Goal: Find specific page/section: Find specific page/section

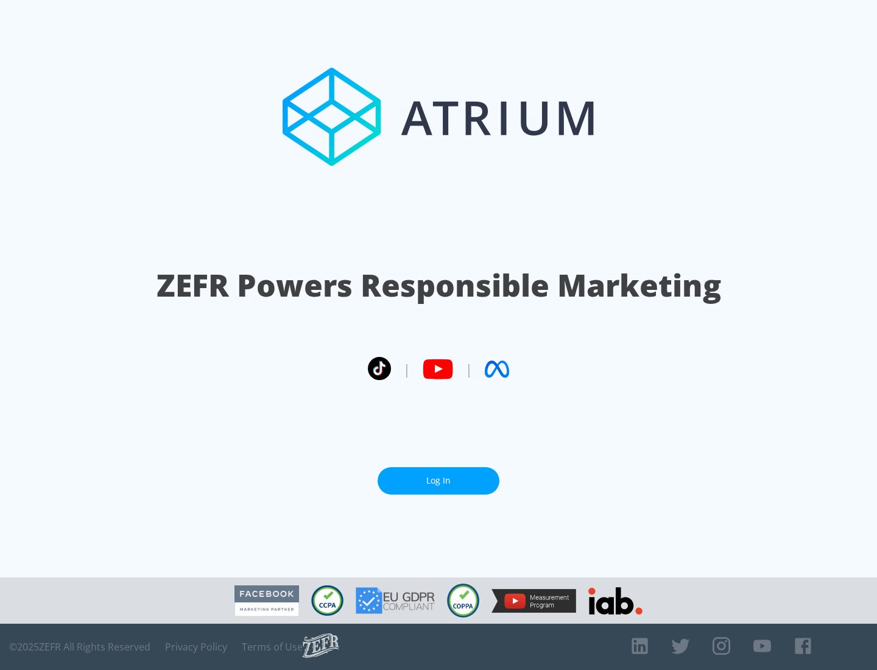
click at [438, 476] on link "Log In" at bounding box center [439, 480] width 122 height 27
